Goal: Find specific page/section: Find specific page/section

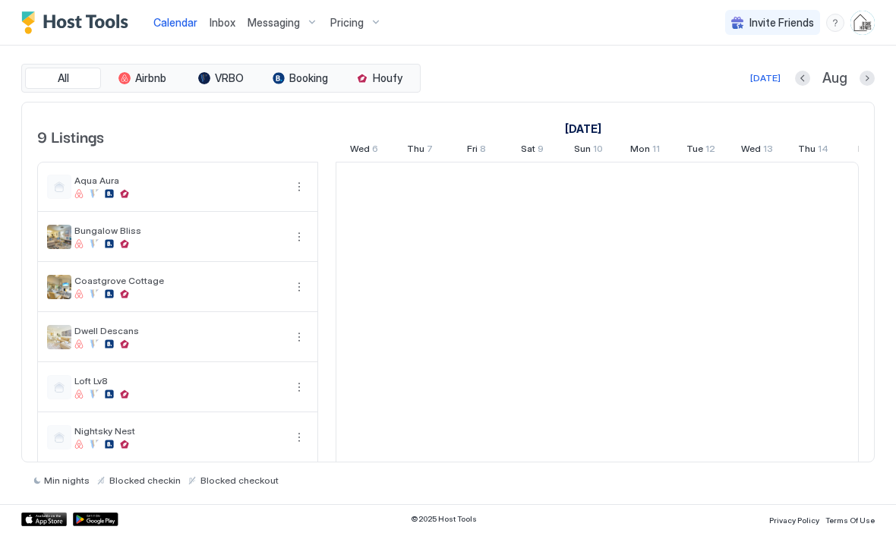
scroll to position [0, 844]
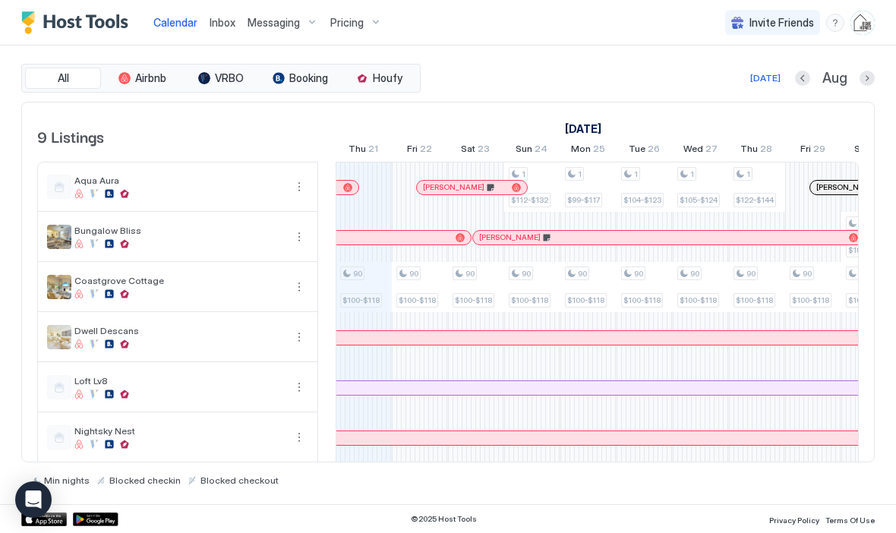
click at [216, 27] on span "Inbox" at bounding box center [223, 22] width 26 height 13
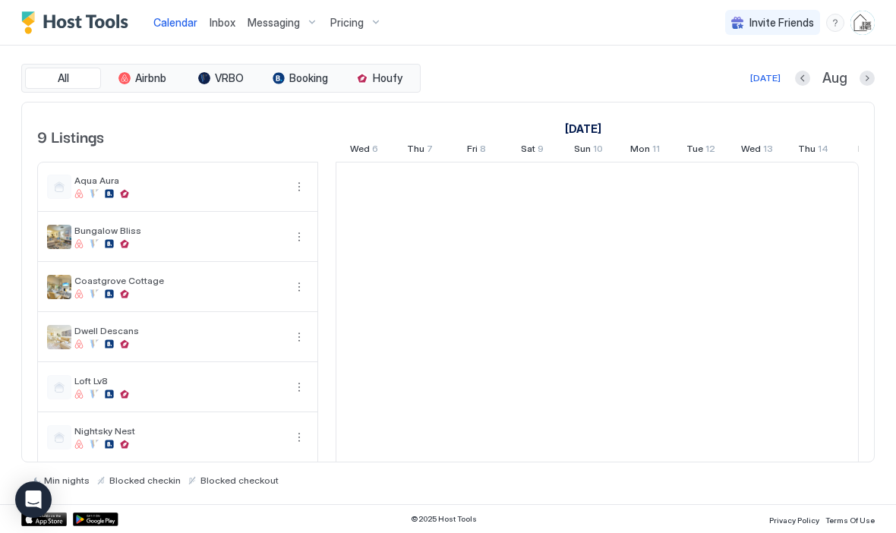
scroll to position [0, 844]
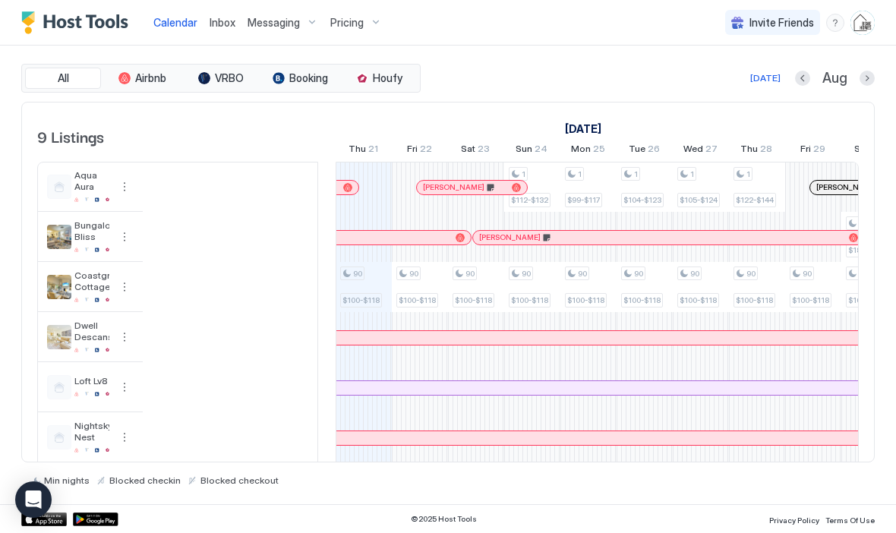
click at [213, 26] on span "Inbox" at bounding box center [223, 22] width 26 height 13
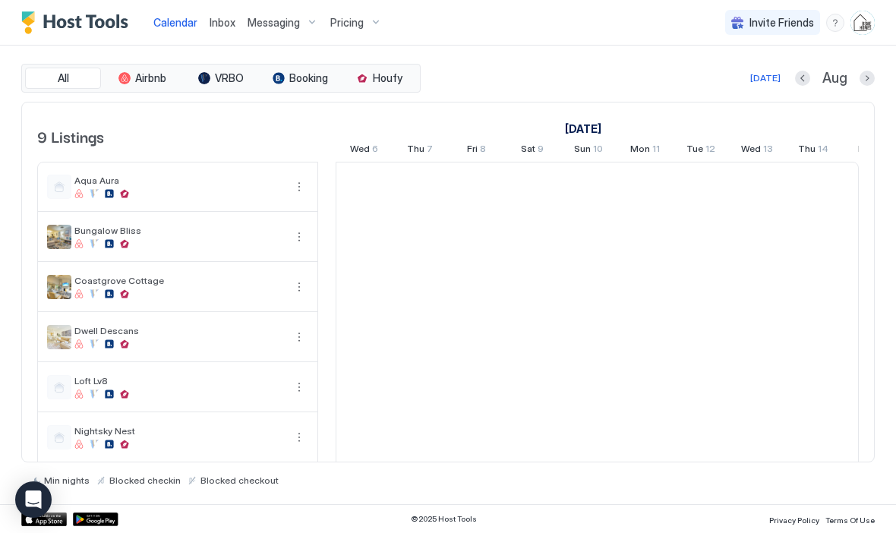
scroll to position [0, 844]
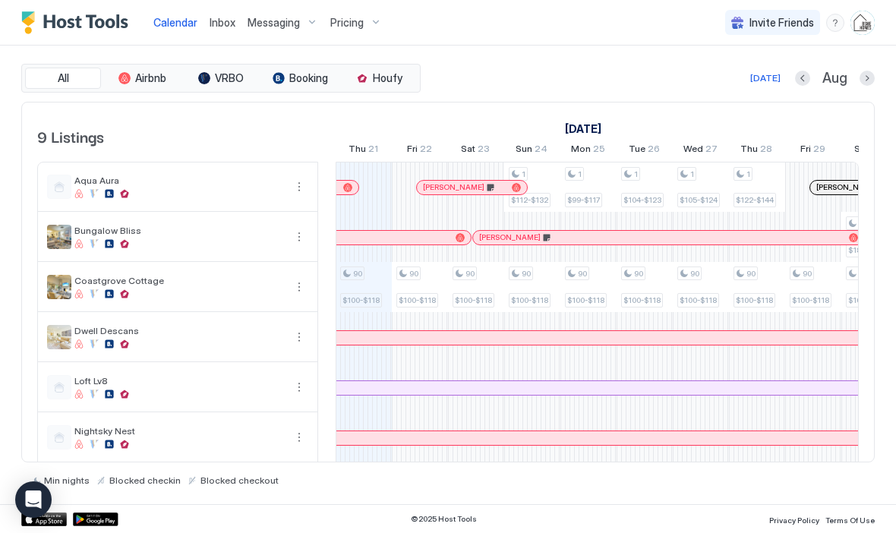
click at [218, 29] on link "Inbox" at bounding box center [223, 22] width 26 height 16
